Goal: Task Accomplishment & Management: Complete application form

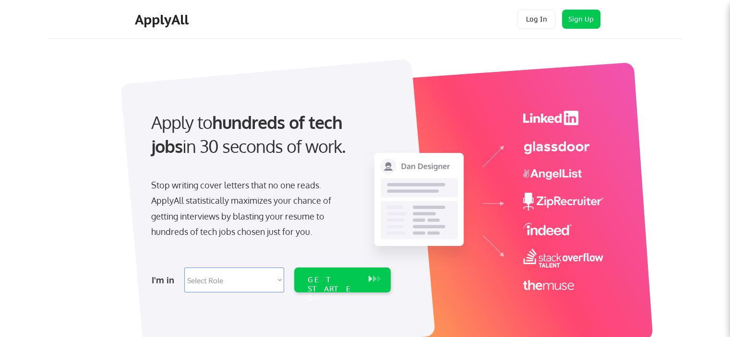
drag, startPoint x: 207, startPoint y: 143, endPoint x: 346, endPoint y: 138, distance: 138.8
click at [346, 138] on div "Apply to hundreds of tech jobs in 30 seconds of work." at bounding box center [269, 134] width 236 height 48
click at [249, 293] on div "I'm in Select Role Software Engineering Product Management Customer Success Sal…" at bounding box center [270, 280] width 268 height 34
click at [238, 284] on select "Select Role Software Engineering Product Management Customer Success Sales UI/U…" at bounding box center [234, 280] width 100 height 25
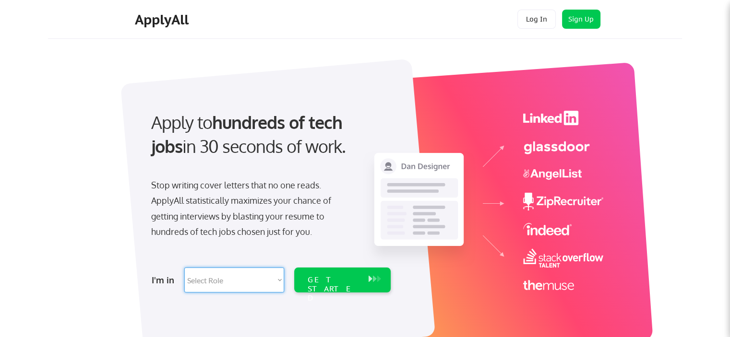
drag, startPoint x: 53, startPoint y: 186, endPoint x: 80, endPoint y: 165, distance: 34.5
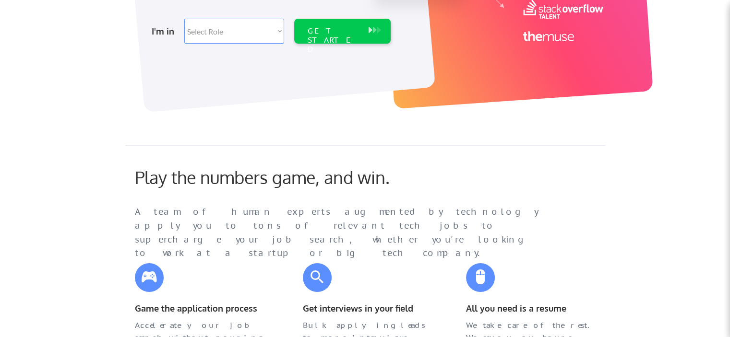
scroll to position [432, 0]
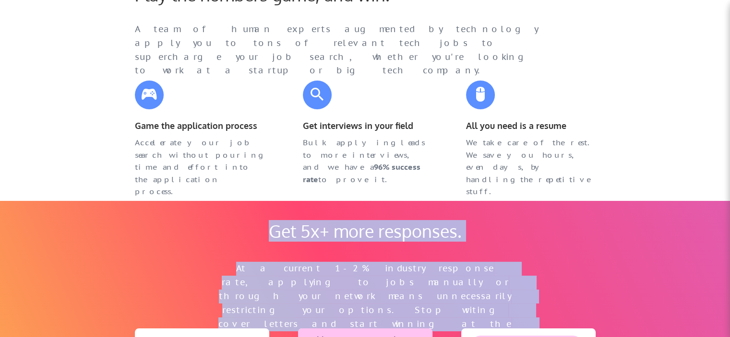
drag, startPoint x: 272, startPoint y: 236, endPoint x: 574, endPoint y: 245, distance: 302.0
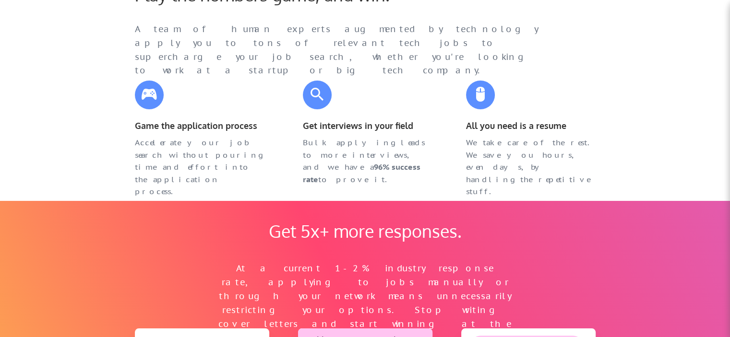
click at [440, 293] on div "At a current 1-2% industry response rate, applying to jobs manually or through …" at bounding box center [365, 303] width 298 height 83
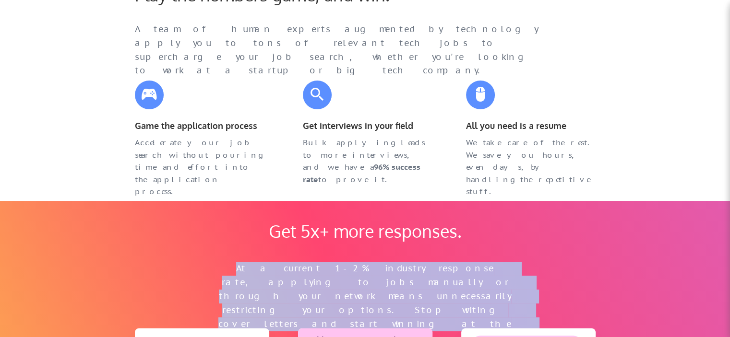
click at [440, 293] on div "At a current 1-2% industry response rate, applying to jobs manually or through …" at bounding box center [365, 303] width 298 height 83
click at [403, 300] on div "At a current 1-2% industry response rate, applying to jobs manually or through …" at bounding box center [365, 303] width 298 height 83
